Goal: Information Seeking & Learning: Learn about a topic

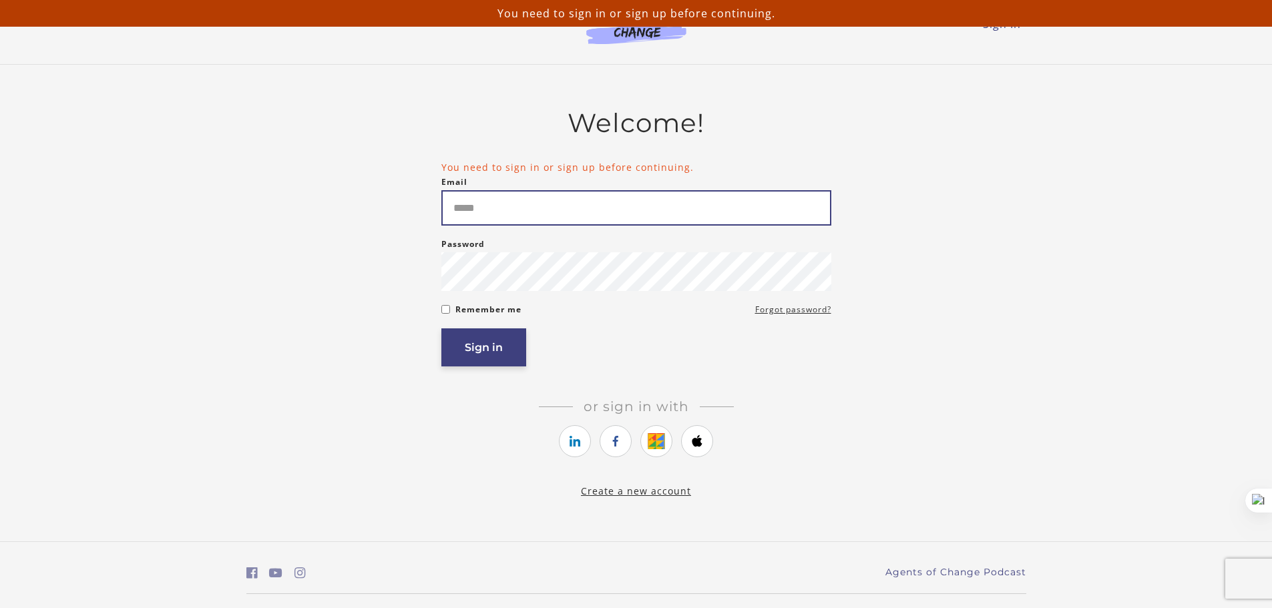
type input "**********"
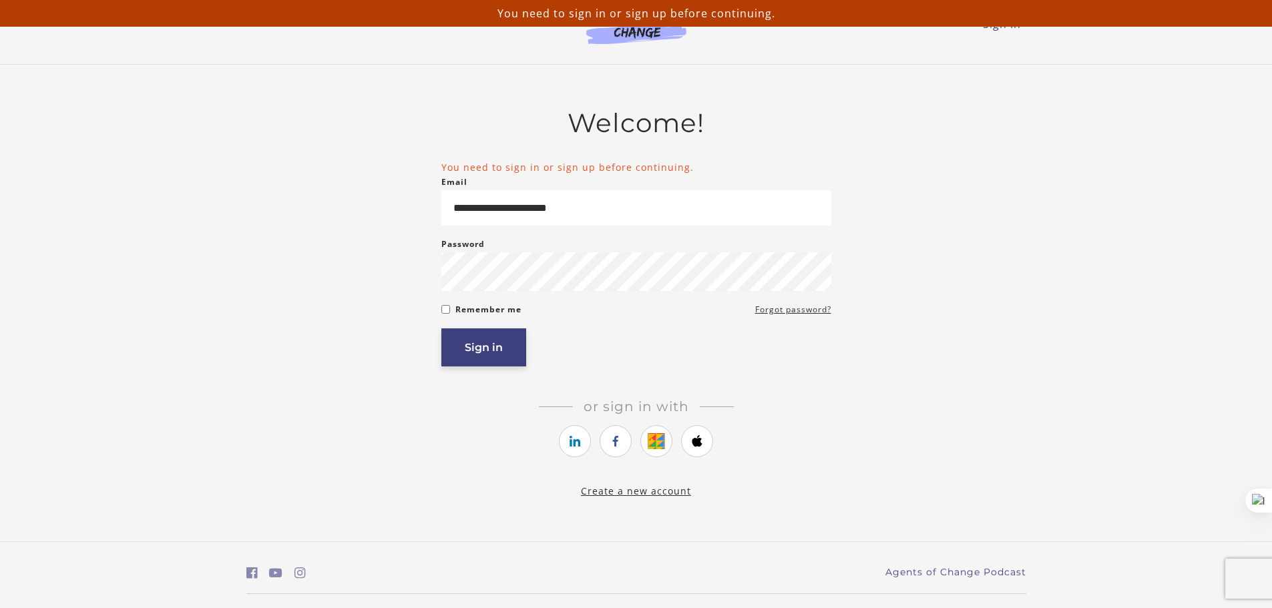
click at [494, 351] on button "Sign in" at bounding box center [483, 348] width 85 height 38
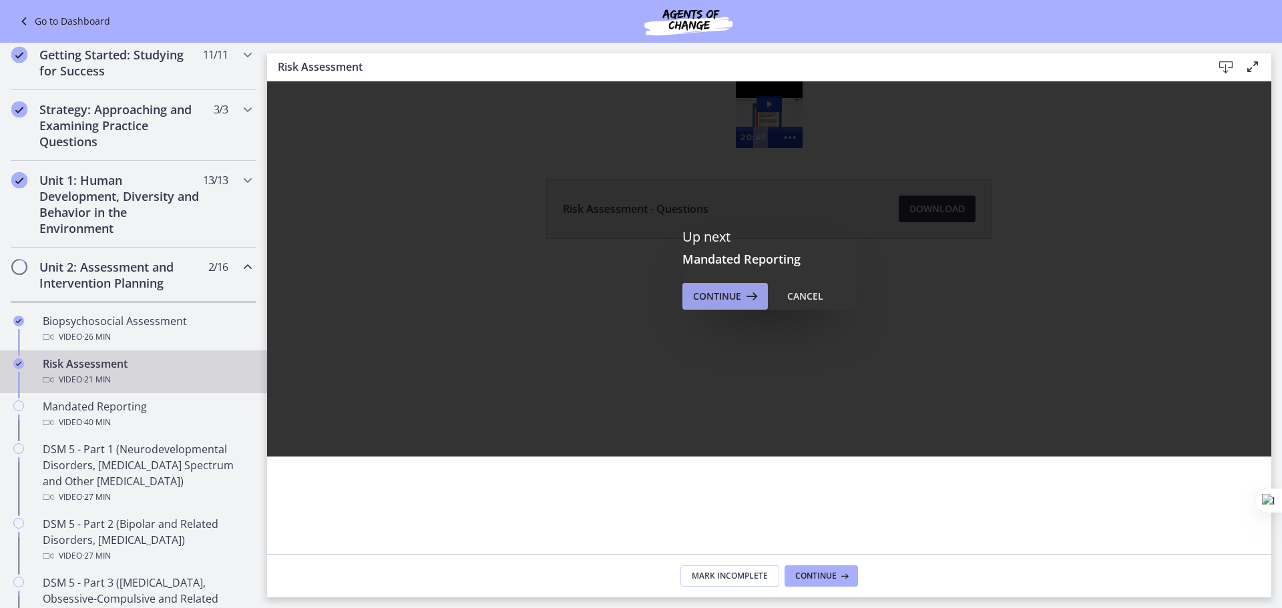
click at [741, 297] on icon at bounding box center [750, 297] width 19 height 16
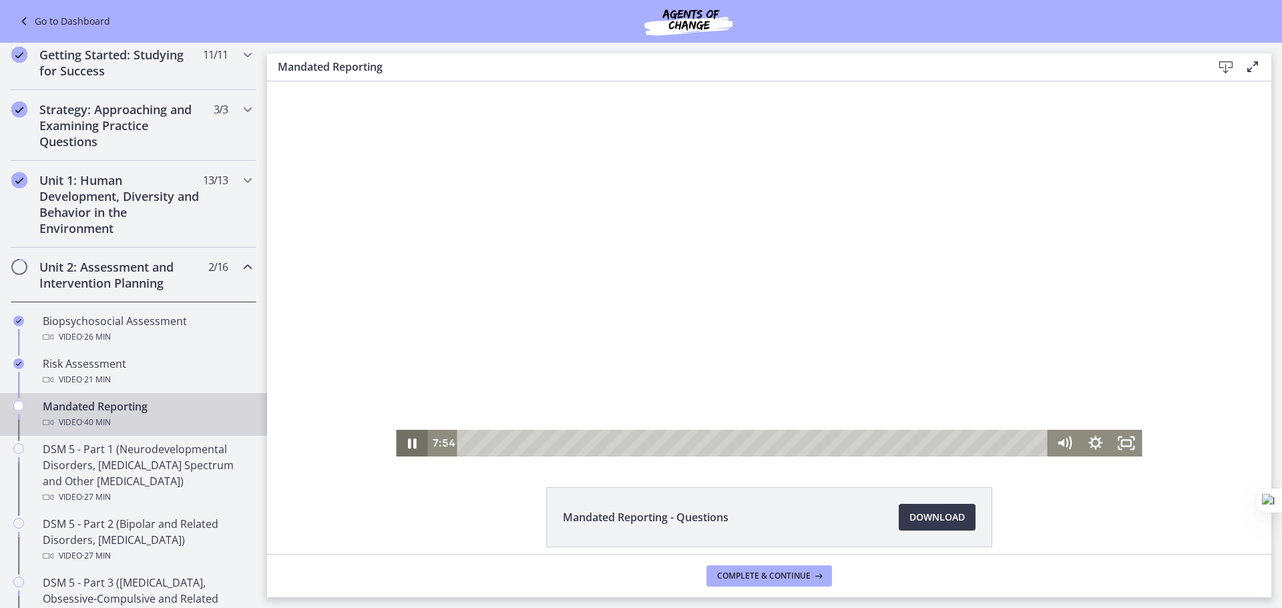
click at [409, 449] on icon "Pause" at bounding box center [411, 443] width 31 height 27
click at [411, 448] on icon "Play Video" at bounding box center [412, 443] width 31 height 27
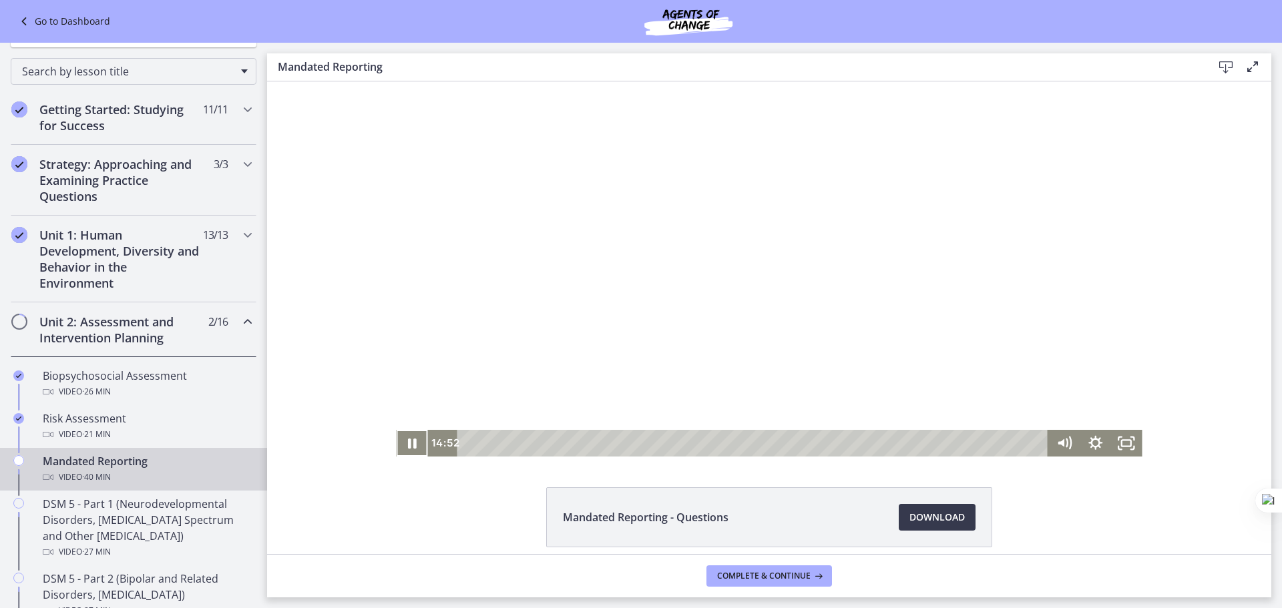
scroll to position [134, 0]
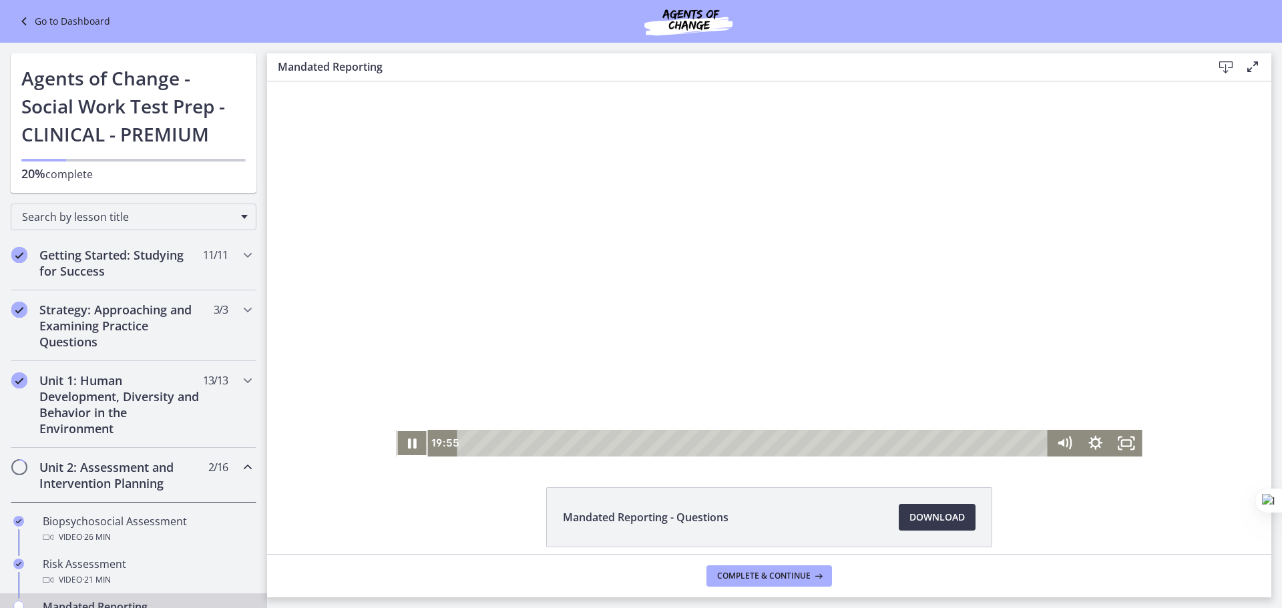
scroll to position [134, 0]
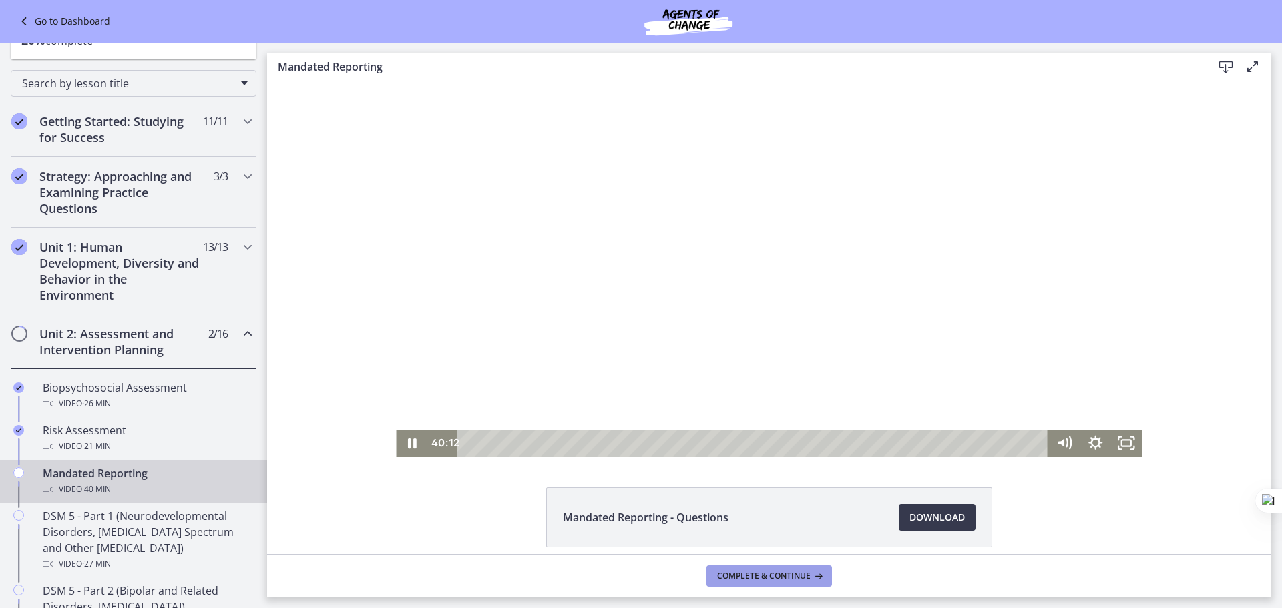
click at [789, 576] on span "Complete & continue" at bounding box center [763, 576] width 93 height 11
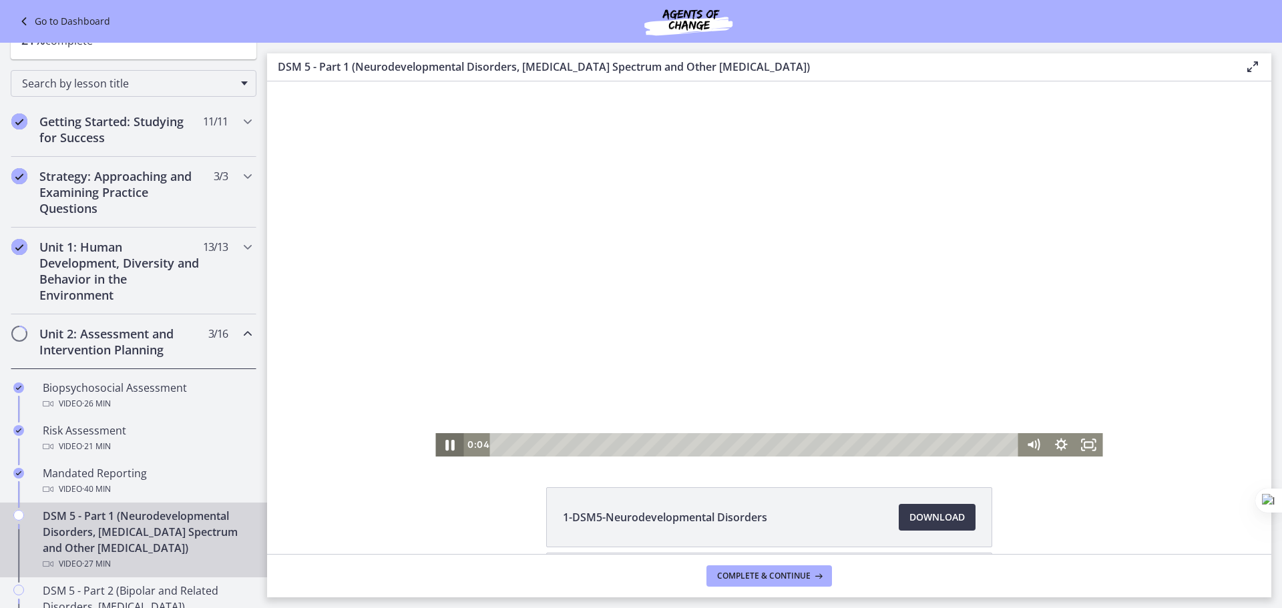
click at [445, 443] on icon "Pause" at bounding box center [449, 445] width 9 height 11
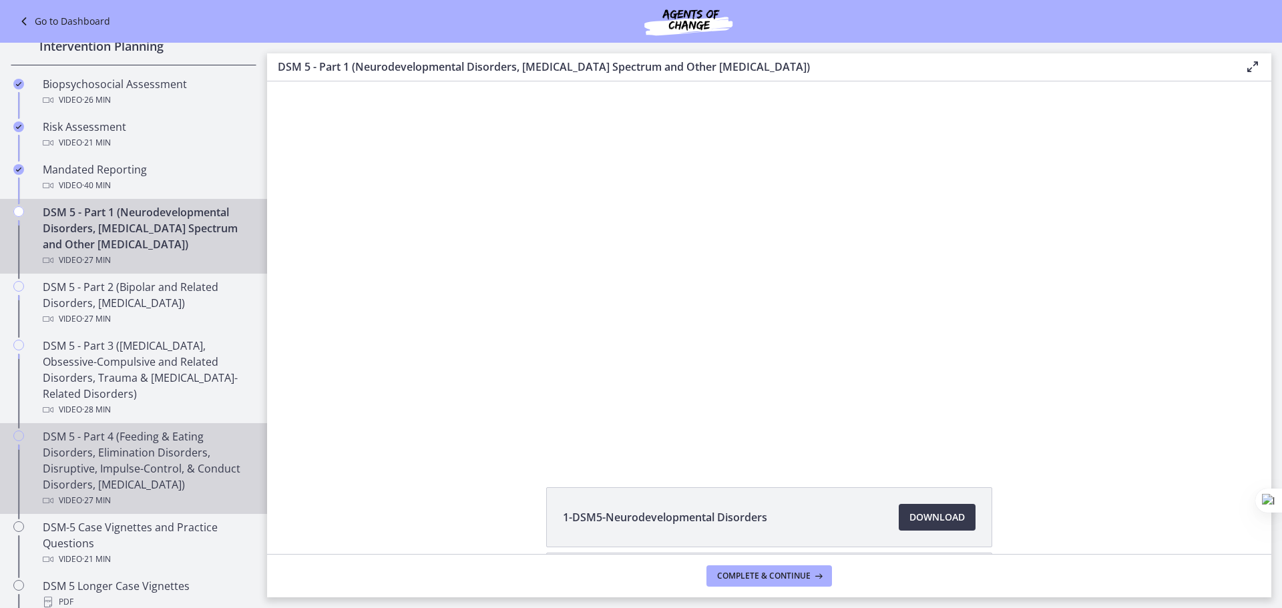
scroll to position [467, 0]
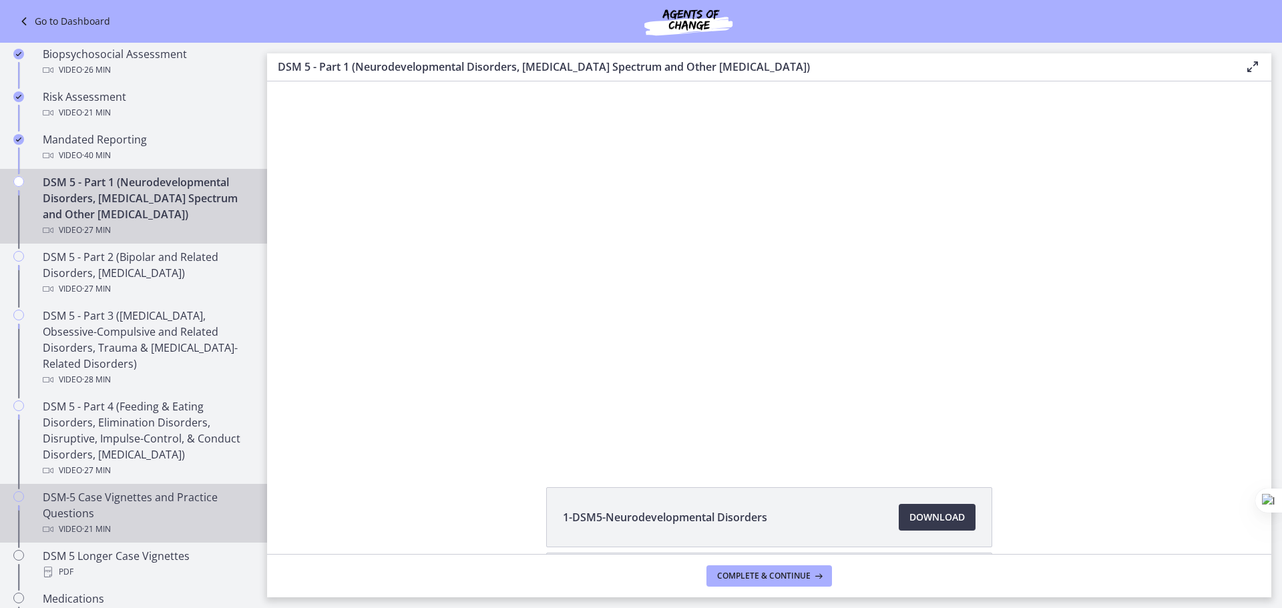
click at [129, 511] on div "DSM-5 Case Vignettes and Practice Questions Video · 21 min" at bounding box center [147, 514] width 208 height 48
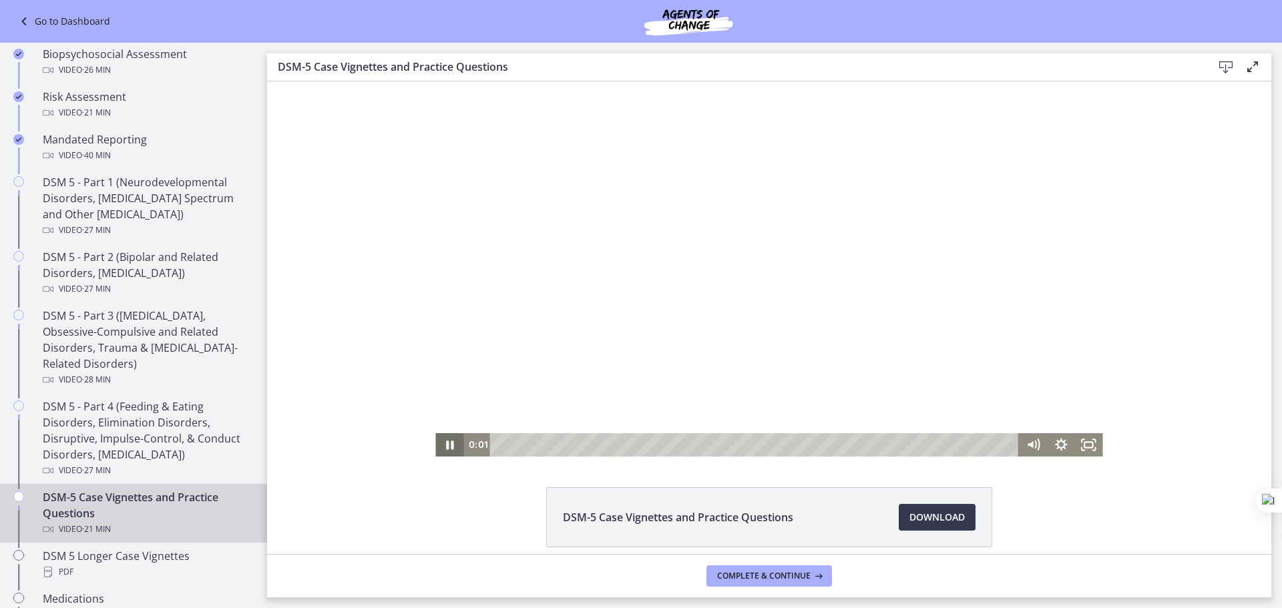
click at [445, 442] on icon "Pause" at bounding box center [449, 444] width 28 height 23
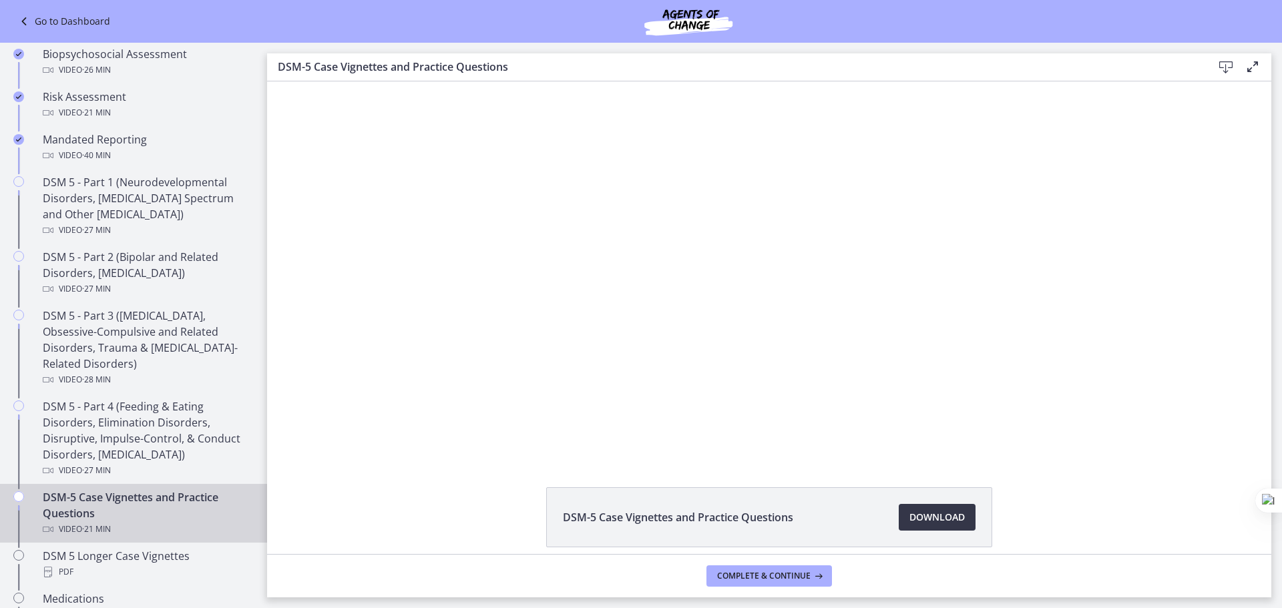
click at [930, 514] on span "Download Opens in a new window" at bounding box center [937, 518] width 55 height 16
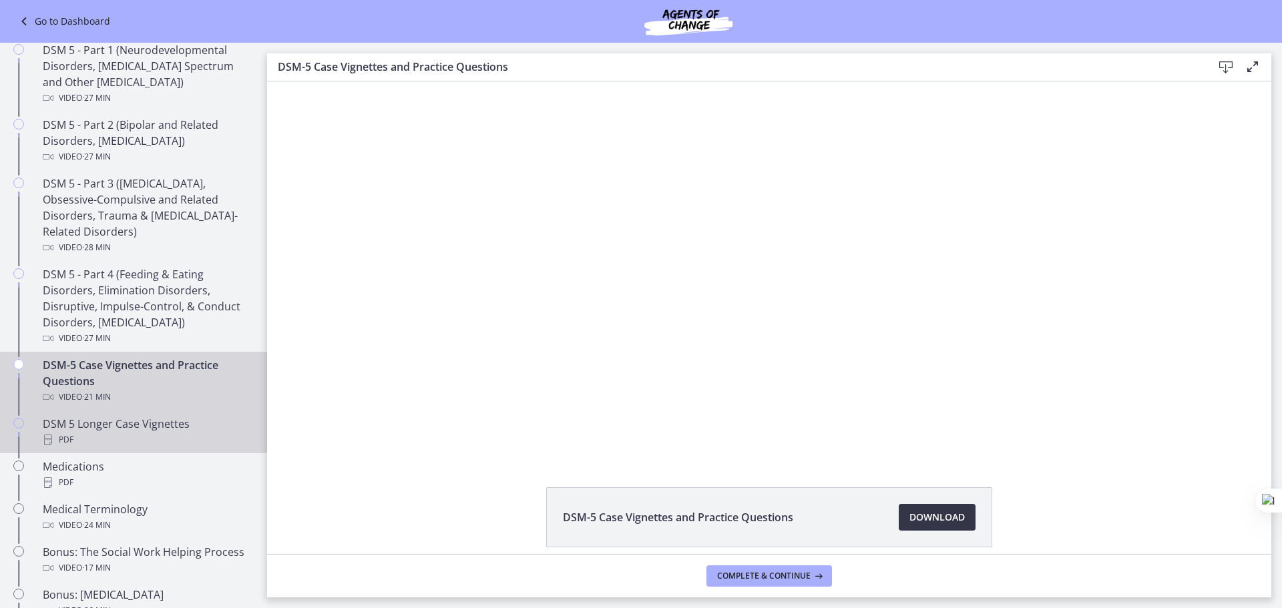
scroll to position [601, 0]
click at [100, 431] on div "PDF" at bounding box center [147, 439] width 208 height 16
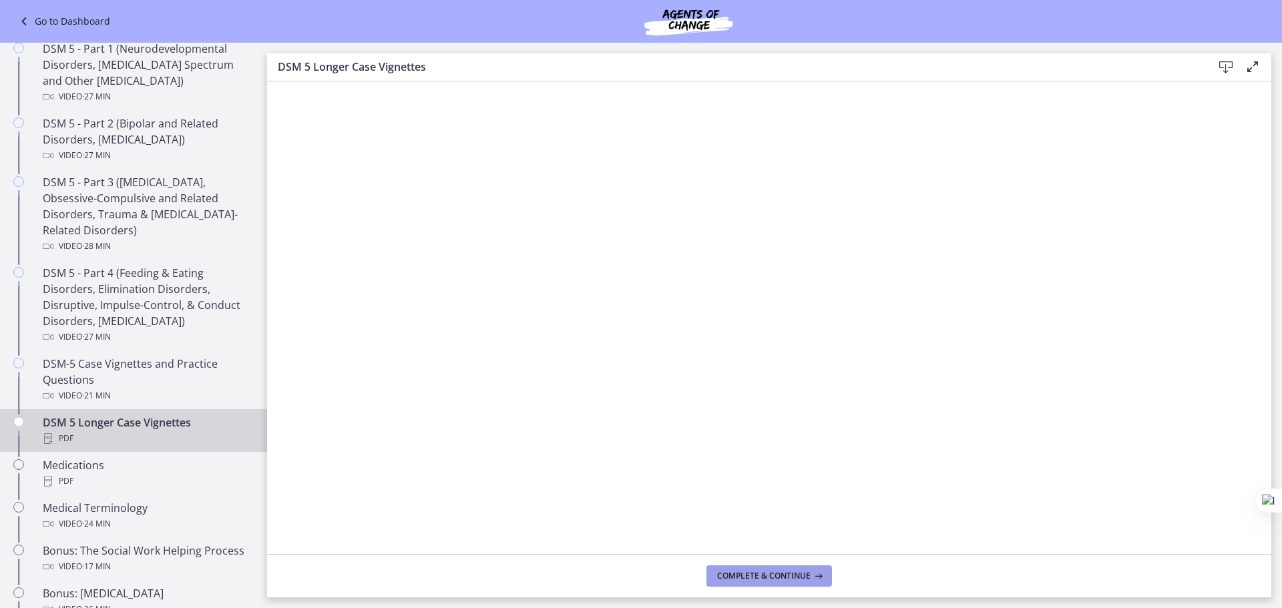
click at [766, 574] on span "Complete & continue" at bounding box center [763, 576] width 93 height 11
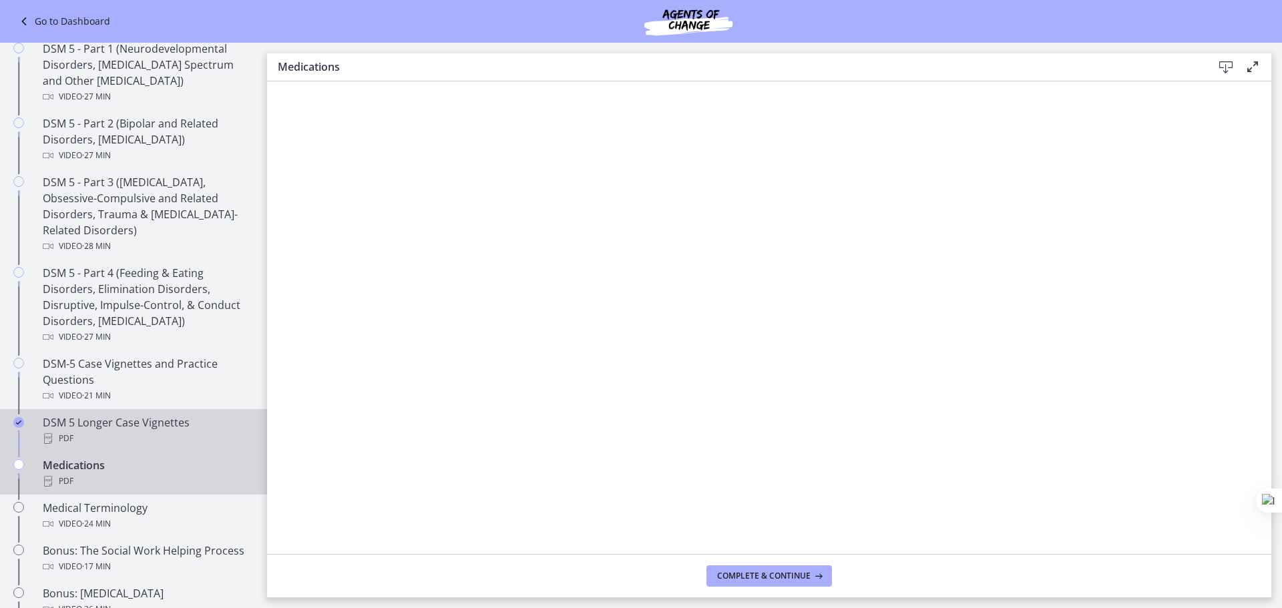
click at [123, 440] on div "PDF" at bounding box center [147, 439] width 208 height 16
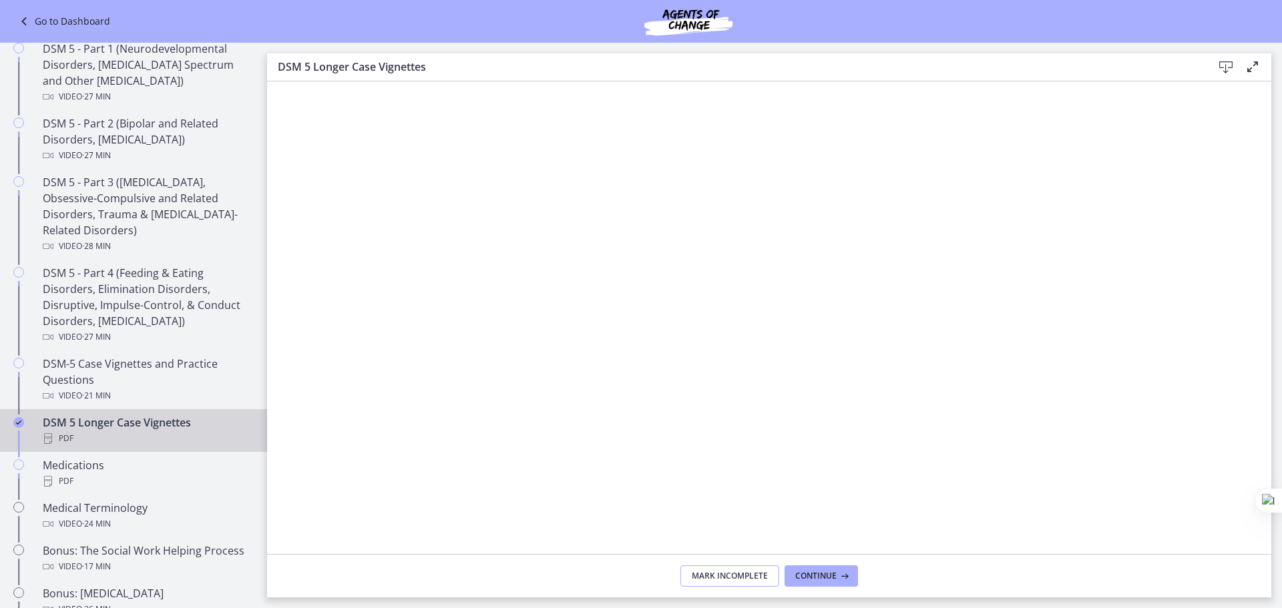
click at [757, 570] on button "Mark Incomplete" at bounding box center [730, 576] width 99 height 21
click at [1219, 65] on icon at bounding box center [1226, 67] width 16 height 16
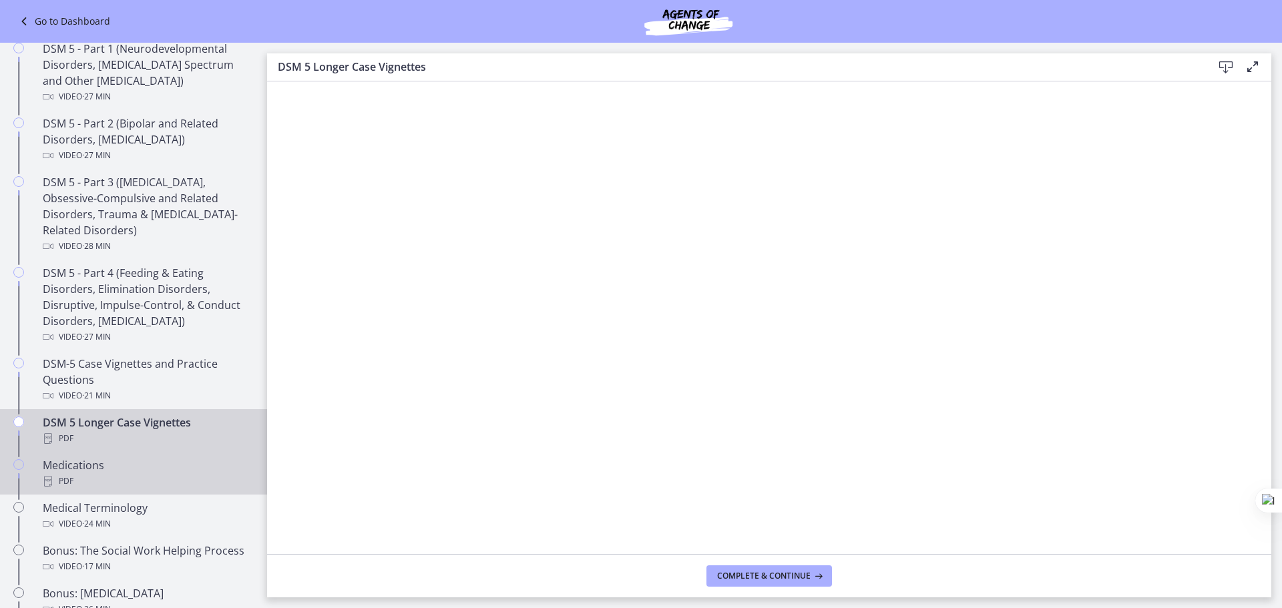
click at [87, 483] on div "PDF" at bounding box center [147, 481] width 208 height 16
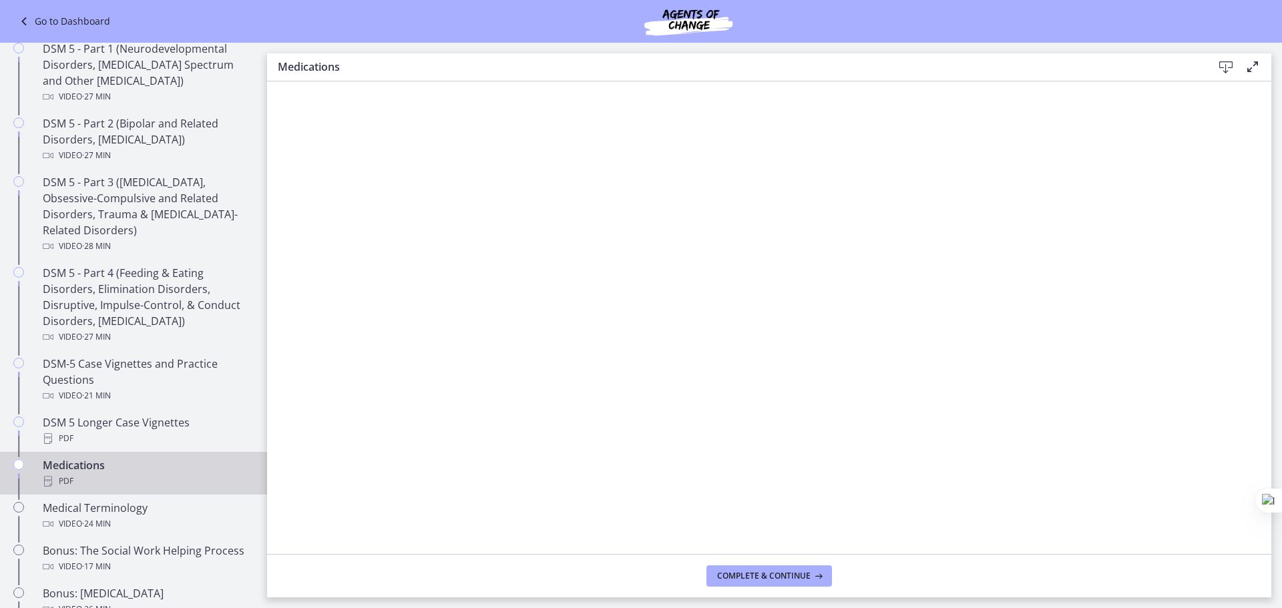
click at [1224, 65] on icon at bounding box center [1226, 67] width 16 height 16
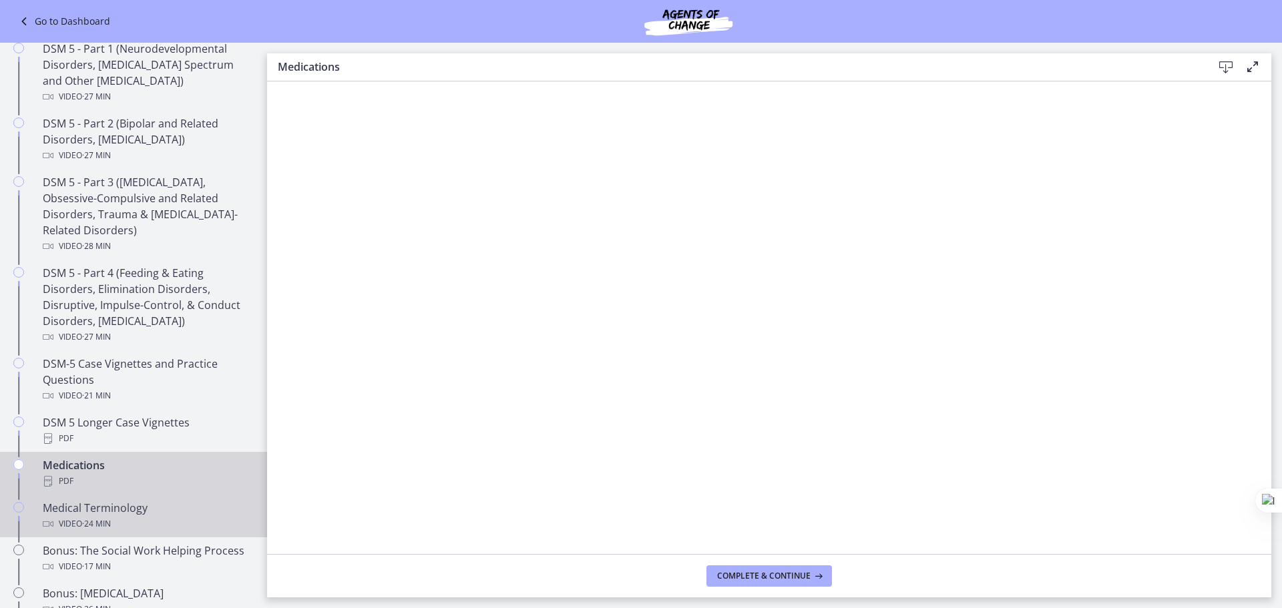
click at [91, 517] on span "· 24 min" at bounding box center [96, 524] width 29 height 16
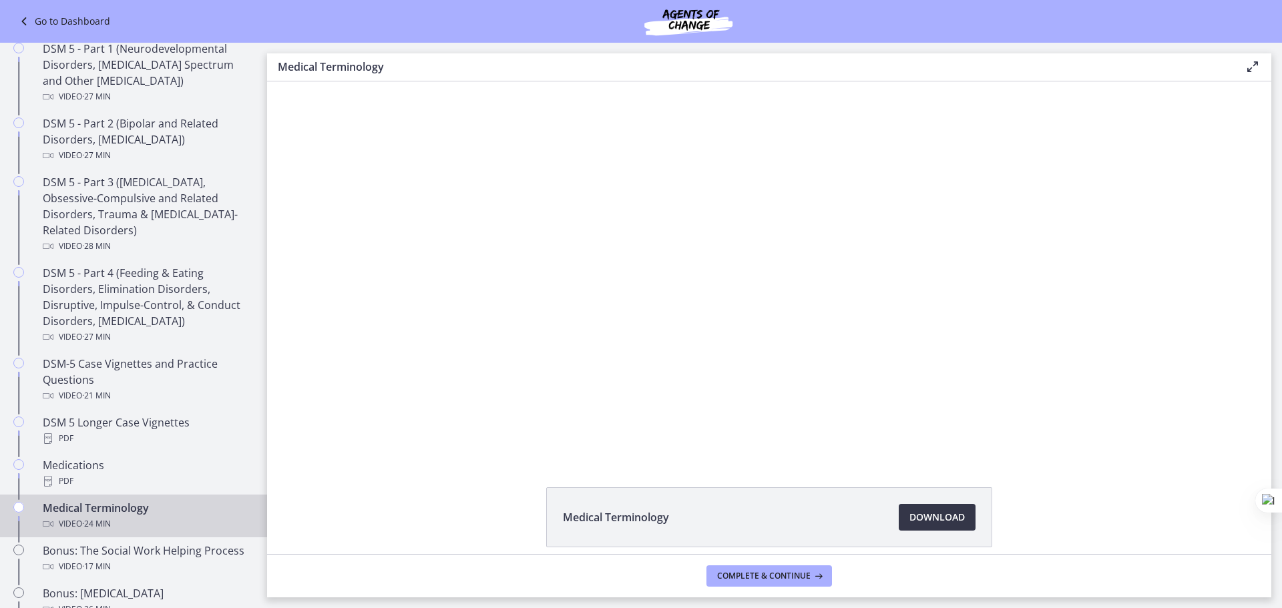
click at [914, 521] on span "Download Opens in a new window" at bounding box center [937, 518] width 55 height 16
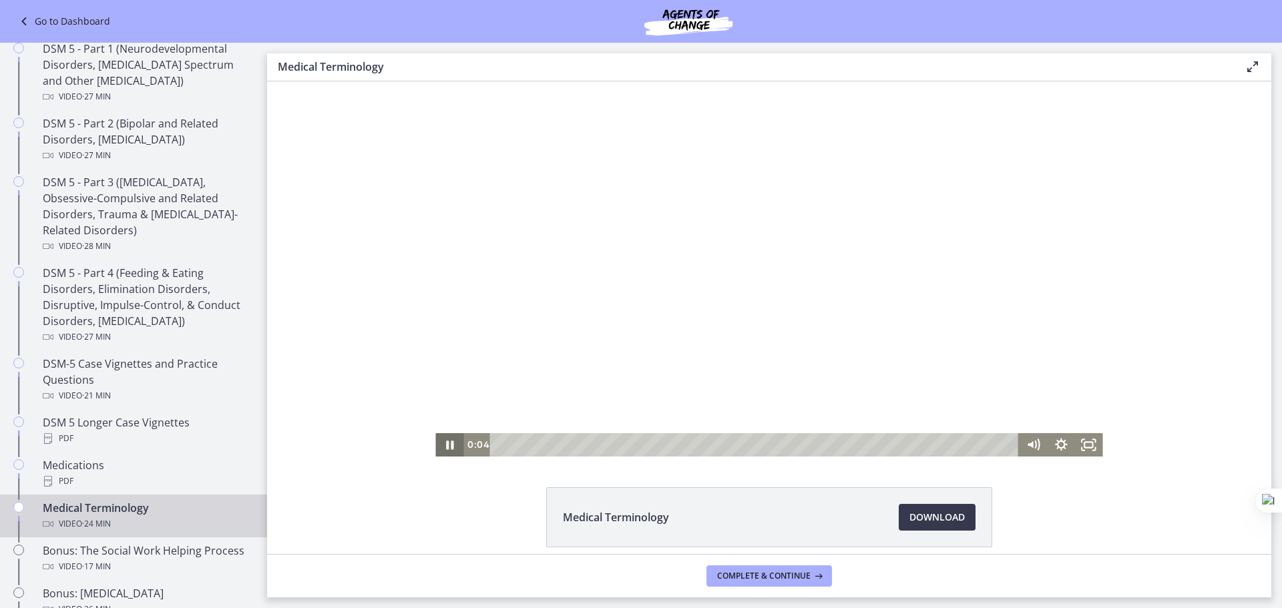
click at [446, 443] on icon "Pause" at bounding box center [449, 445] width 7 height 9
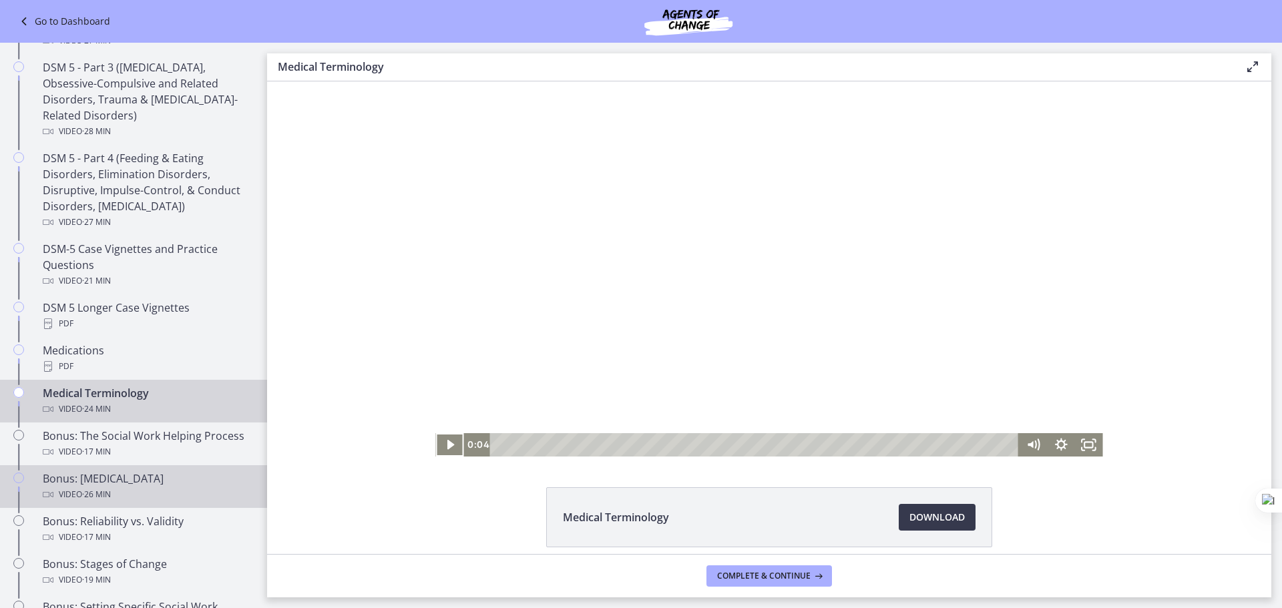
scroll to position [735, 0]
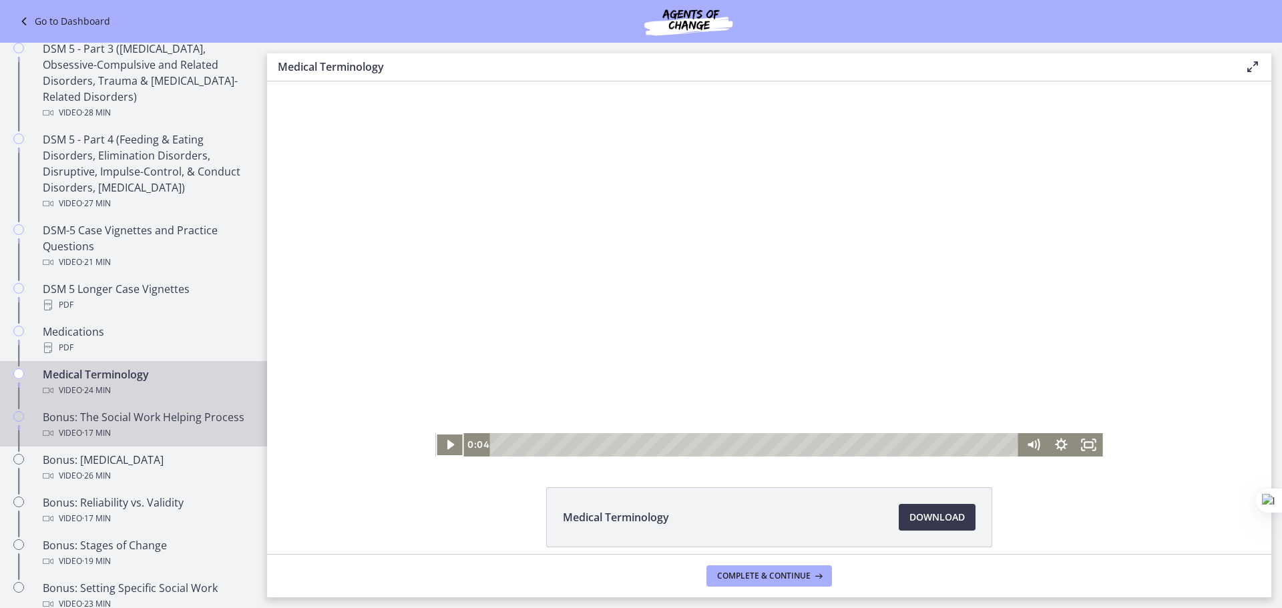
click at [87, 430] on span "· 17 min" at bounding box center [96, 433] width 29 height 16
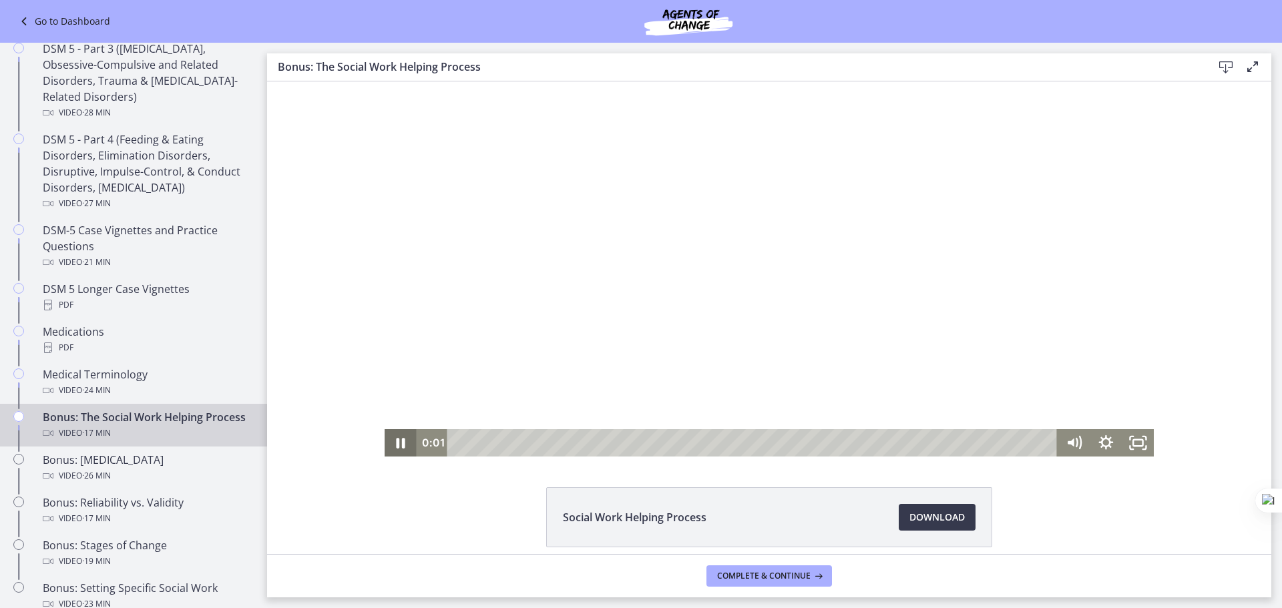
click at [396, 441] on icon "Pause" at bounding box center [401, 442] width 32 height 27
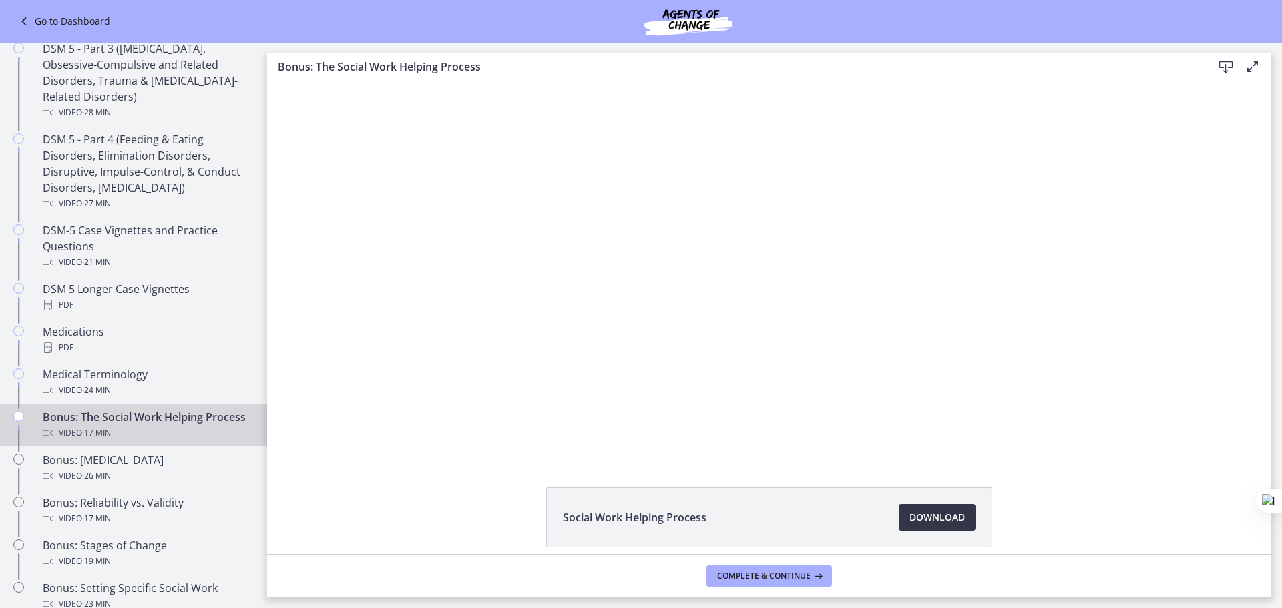
click at [948, 511] on span "Download Opens in a new window" at bounding box center [937, 518] width 55 height 16
click at [137, 472] on div "Bonus: Personality Disorders Video · 26 min" at bounding box center [147, 468] width 208 height 32
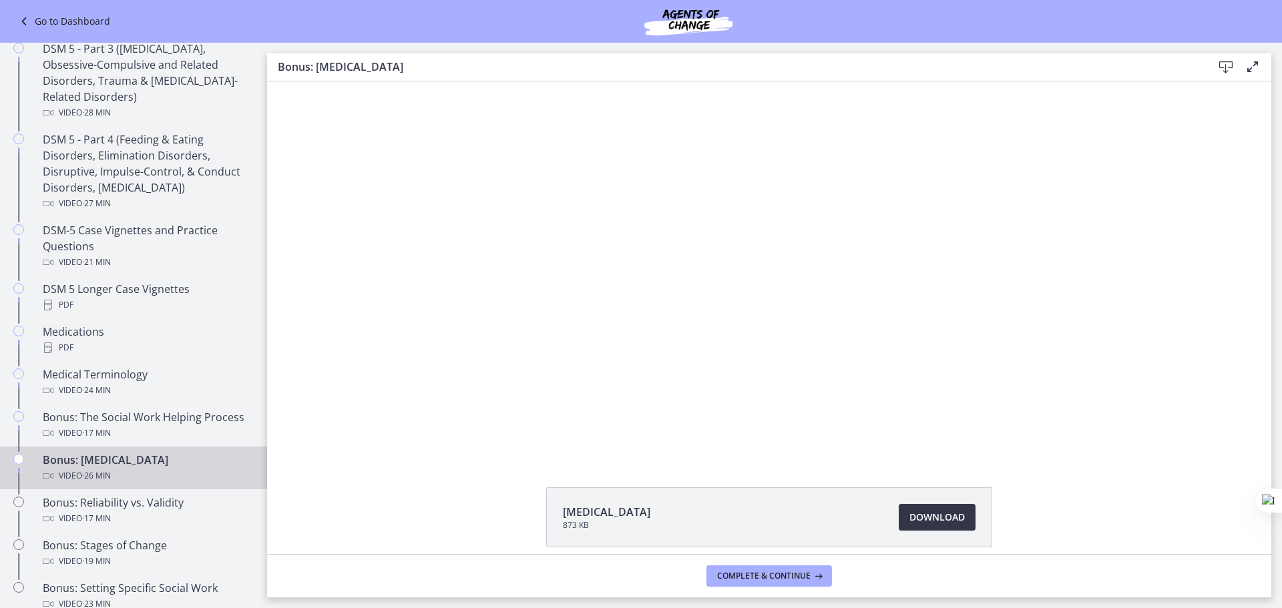
click at [940, 522] on span "Download Opens in a new window" at bounding box center [937, 518] width 55 height 16
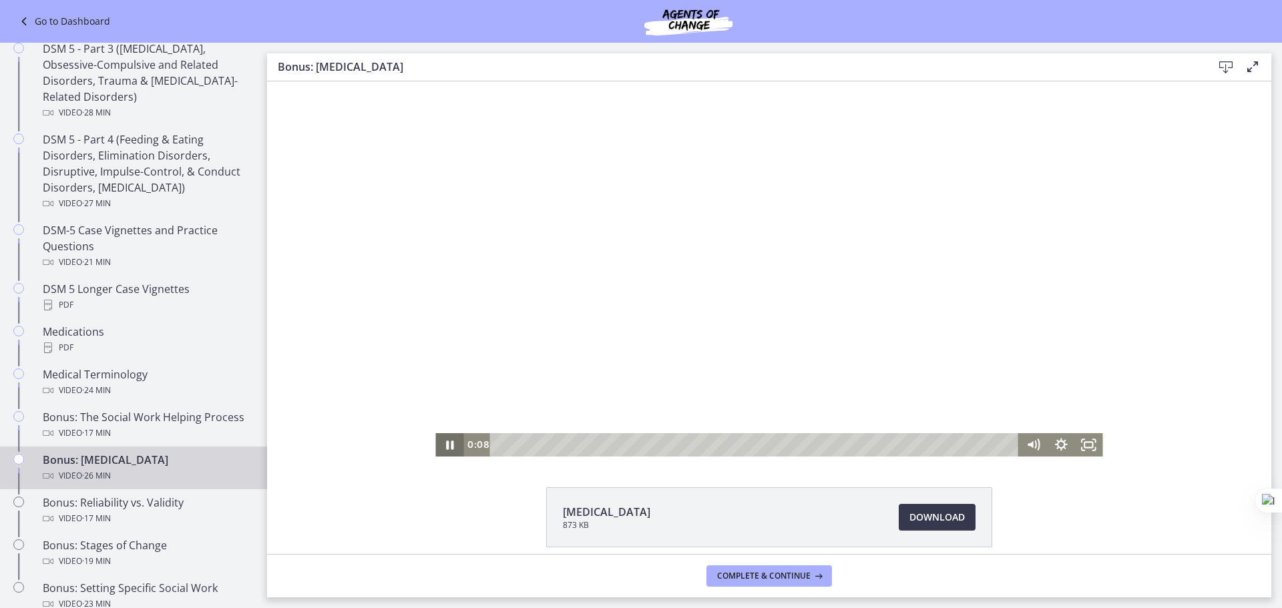
click at [442, 441] on icon "Pause" at bounding box center [449, 444] width 28 height 23
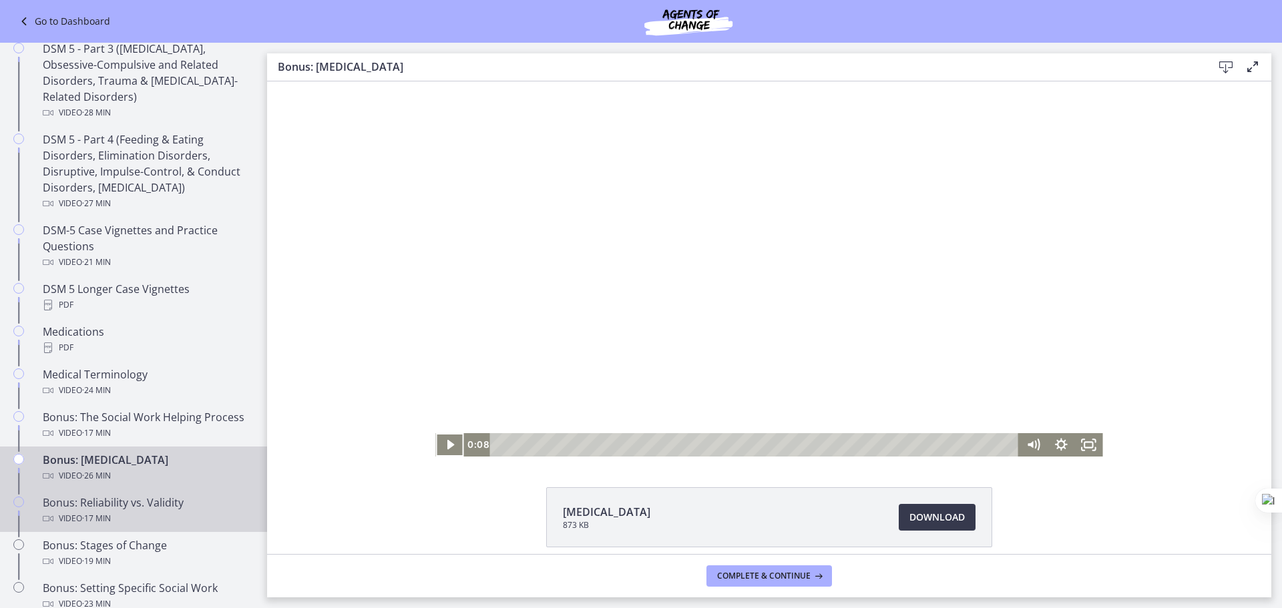
click at [116, 526] on div "Video · 17 min" at bounding box center [147, 519] width 208 height 16
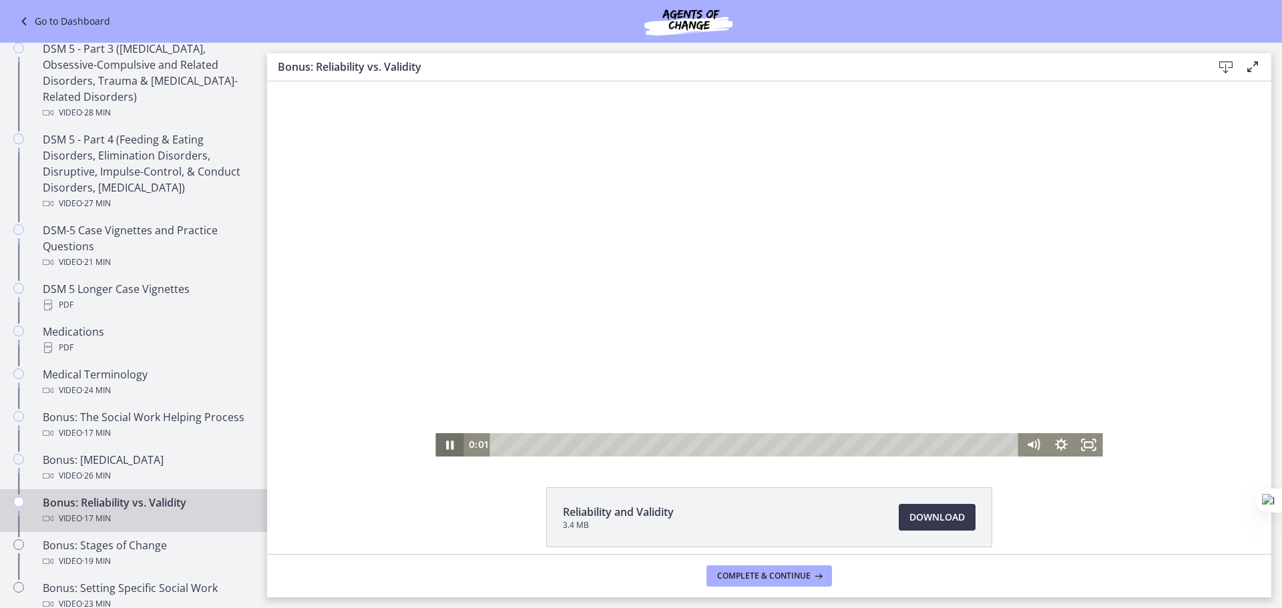
click at [440, 449] on icon "Pause" at bounding box center [449, 444] width 28 height 23
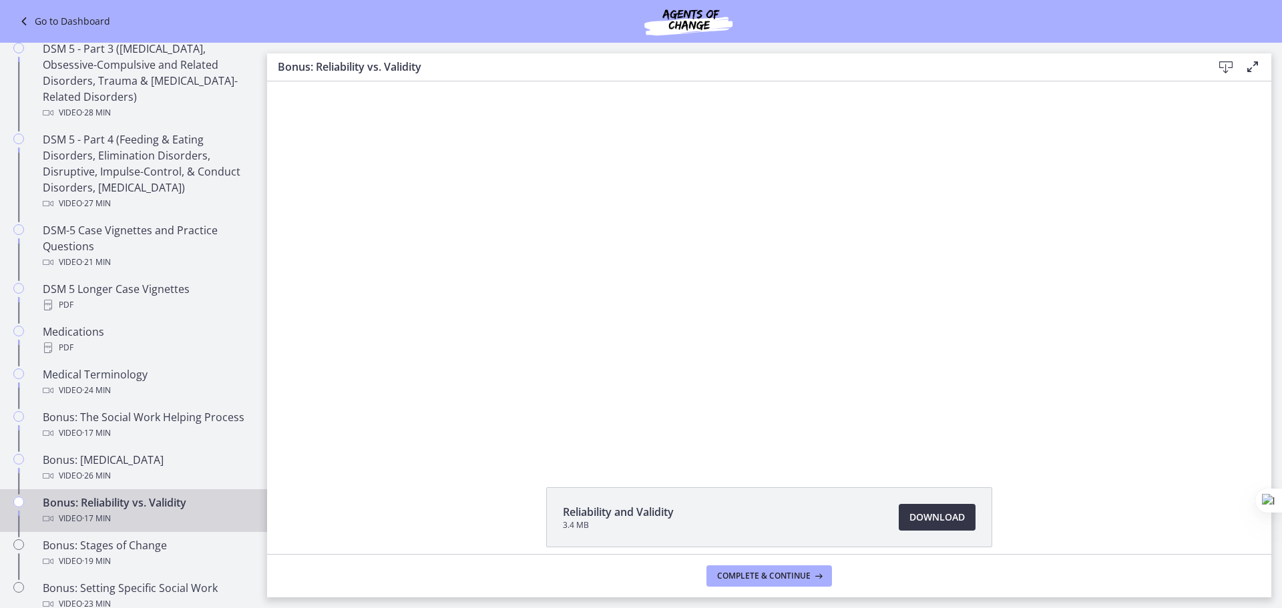
click at [930, 518] on span "Download Opens in a new window" at bounding box center [937, 518] width 55 height 16
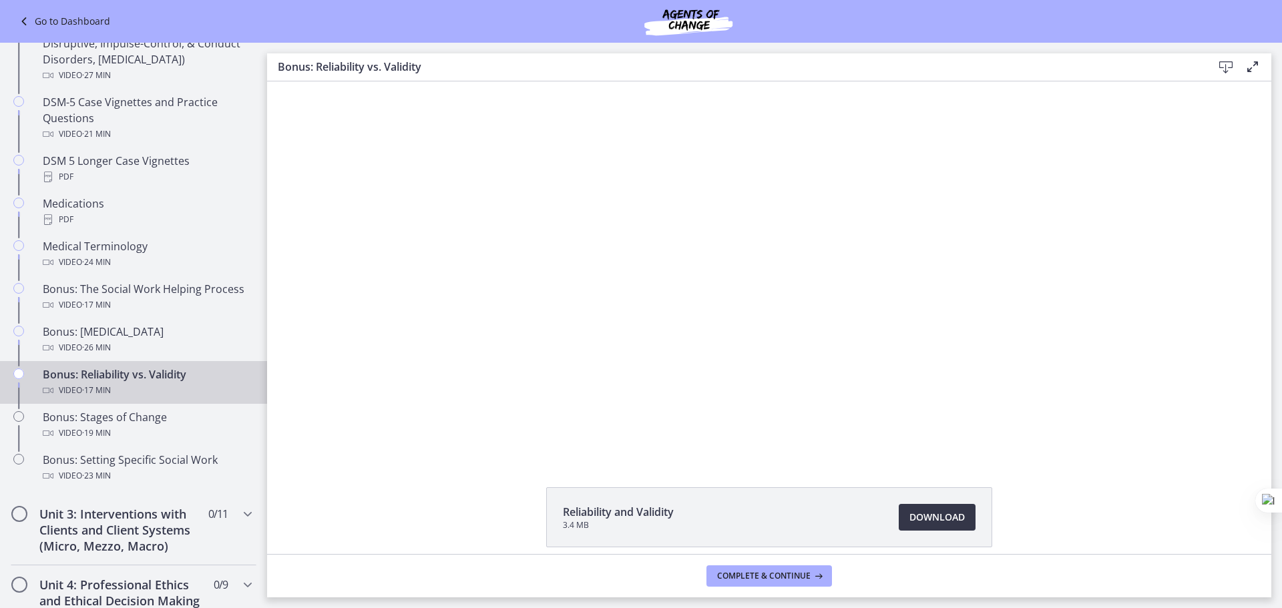
scroll to position [868, 0]
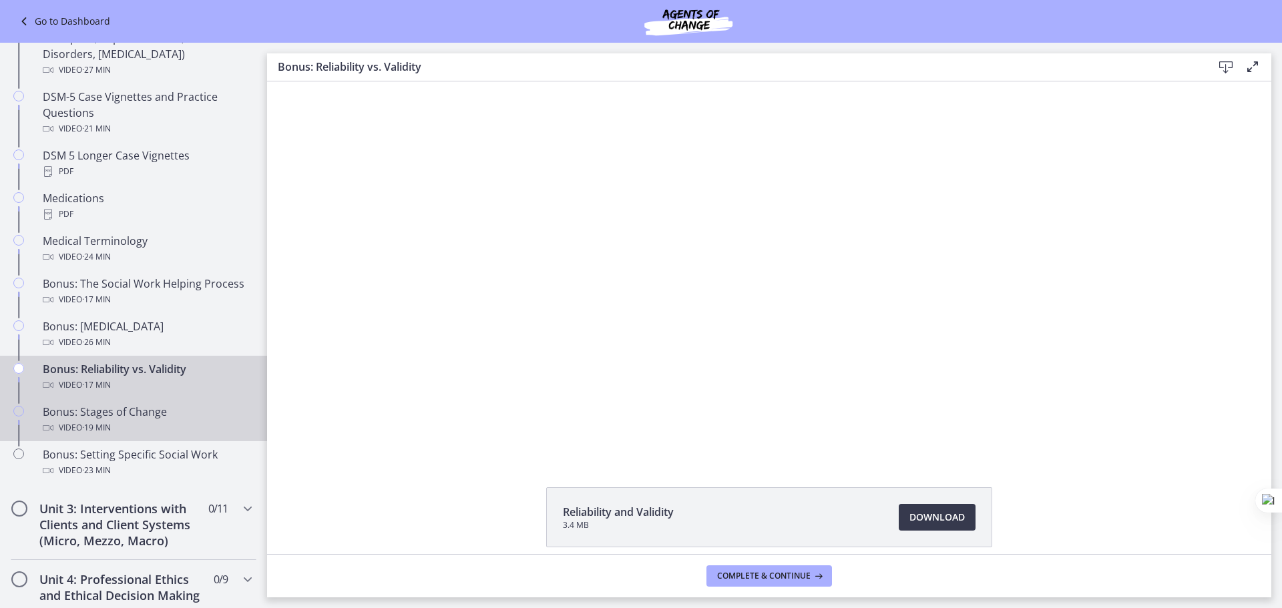
click at [141, 415] on div "Bonus: Stages of Change Video · 19 min" at bounding box center [147, 420] width 208 height 32
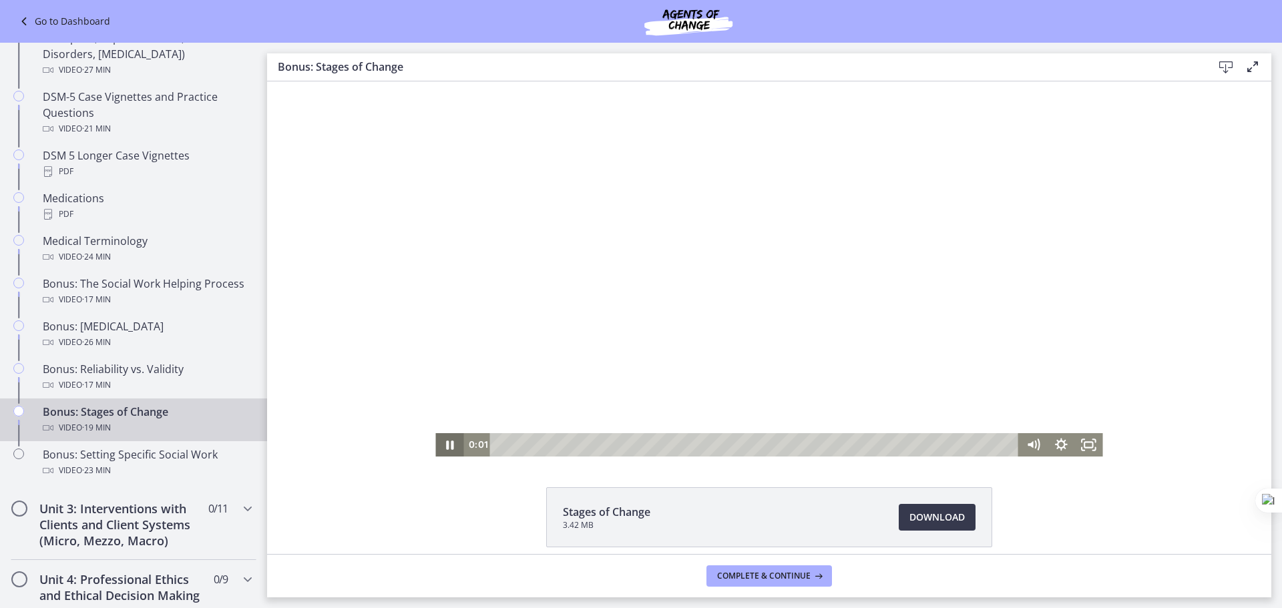
click at [445, 446] on icon "Pause" at bounding box center [449, 444] width 28 height 23
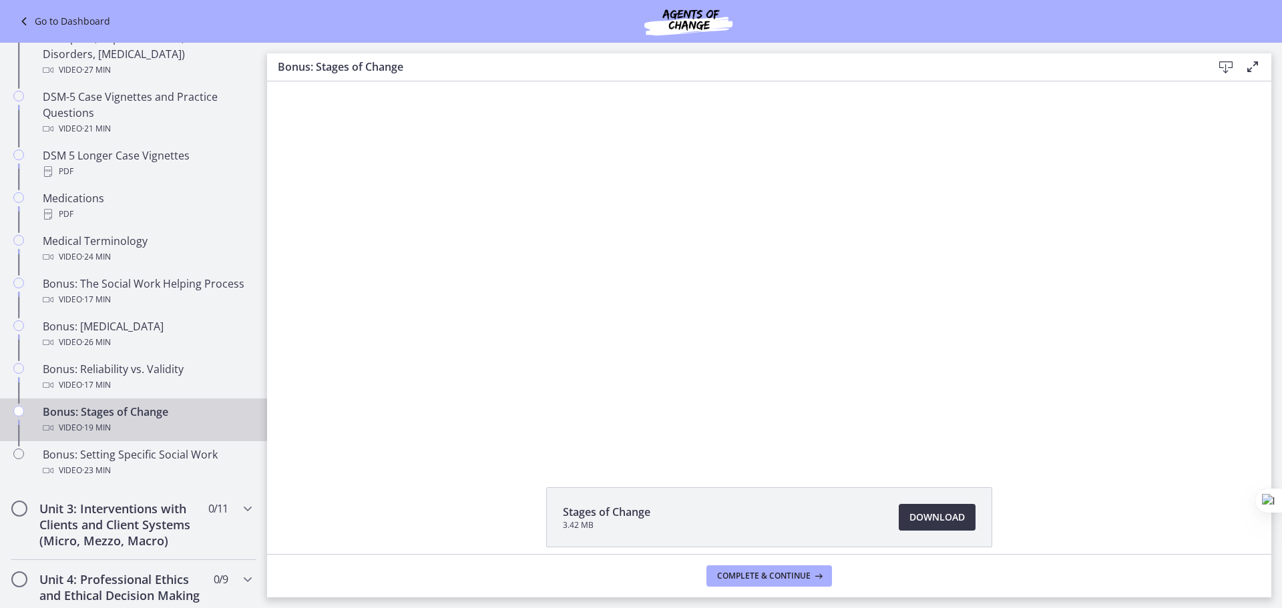
click at [922, 520] on span "Download Opens in a new window" at bounding box center [937, 518] width 55 height 16
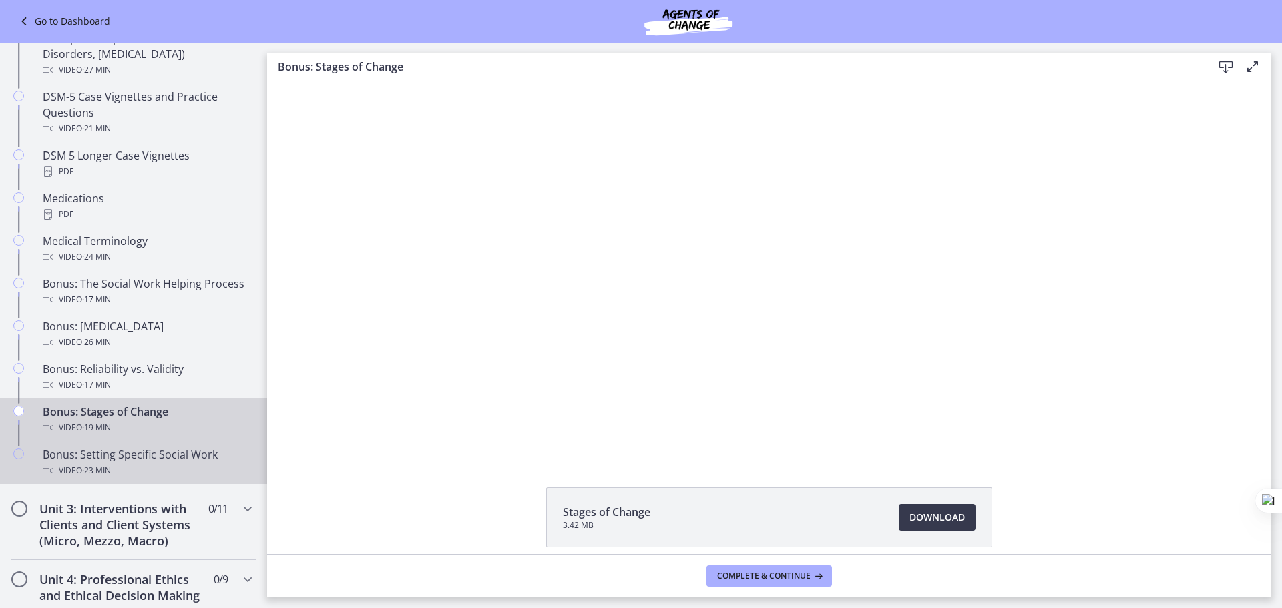
click at [108, 464] on span "· 23 min" at bounding box center [96, 471] width 29 height 16
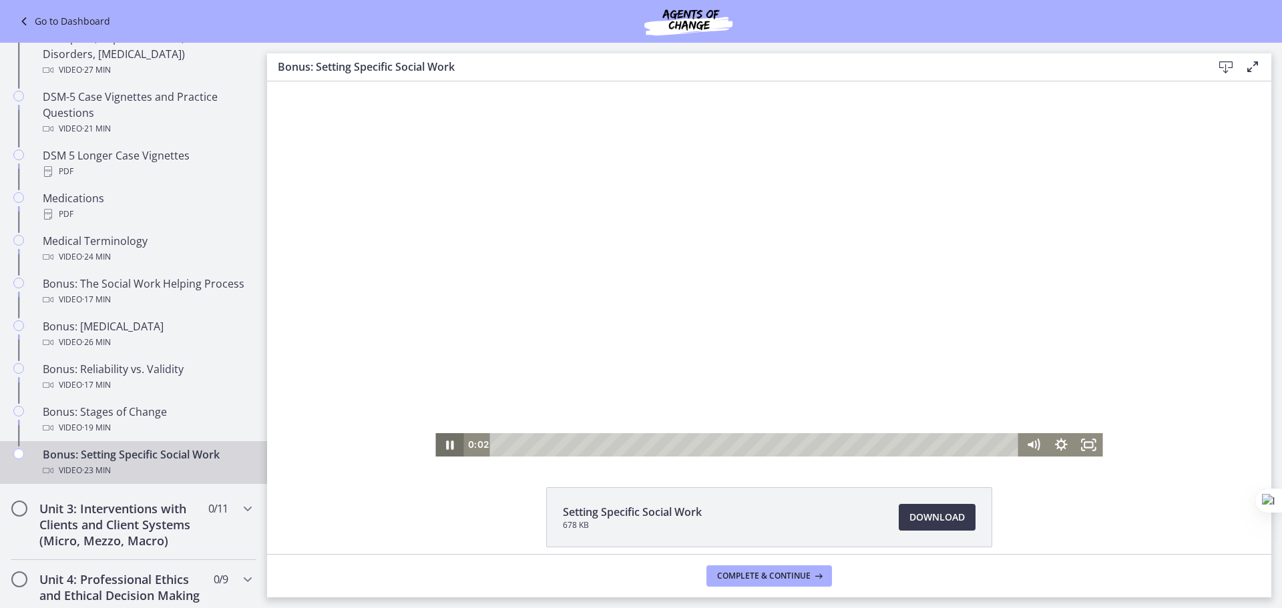
click at [447, 442] on icon "Pause" at bounding box center [449, 445] width 7 height 9
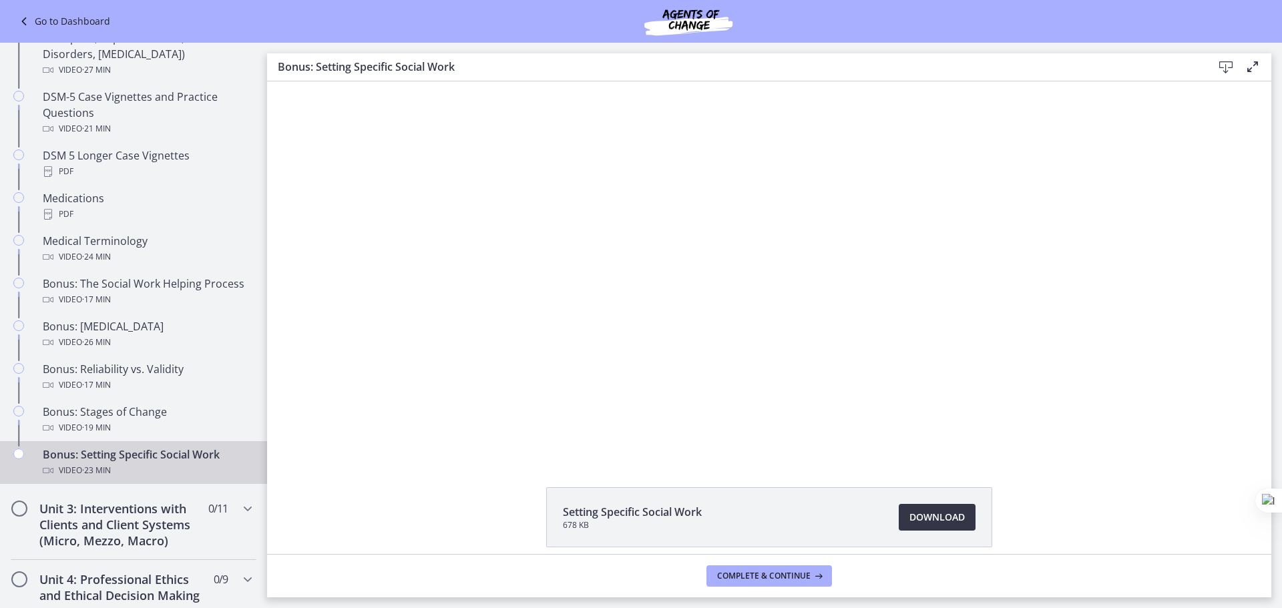
click at [933, 518] on span "Download Opens in a new window" at bounding box center [937, 518] width 55 height 16
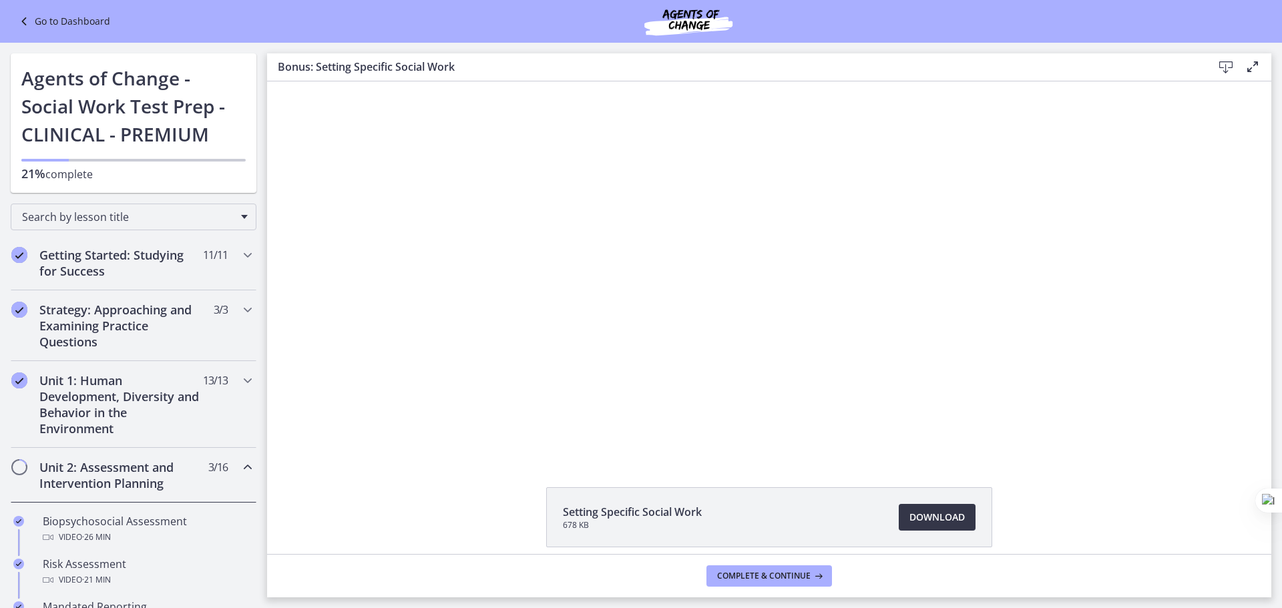
scroll to position [868, 0]
